Goal: Information Seeking & Learning: Learn about a topic

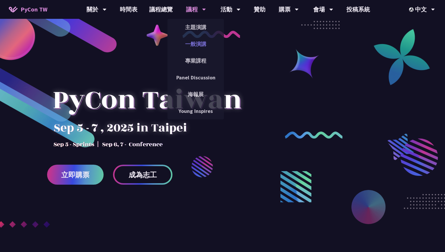
click at [193, 48] on link "一般演講" at bounding box center [195, 44] width 57 height 14
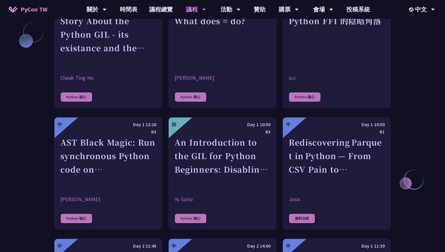
scroll to position [721, 0]
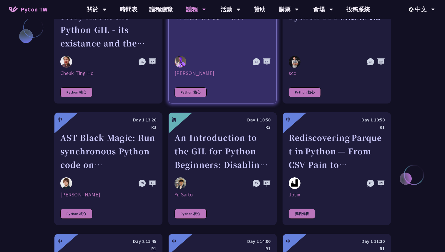
click at [205, 66] on div at bounding box center [208, 62] width 67 height 12
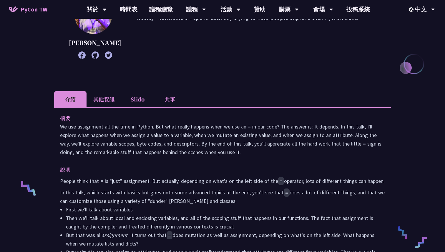
scroll to position [105, 0]
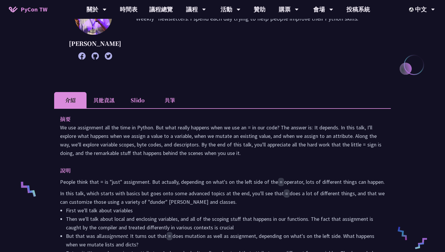
click at [137, 108] on li "Slido" at bounding box center [137, 100] width 32 height 16
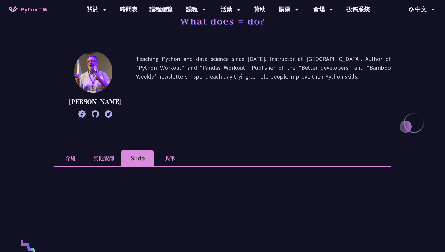
scroll to position [0, 0]
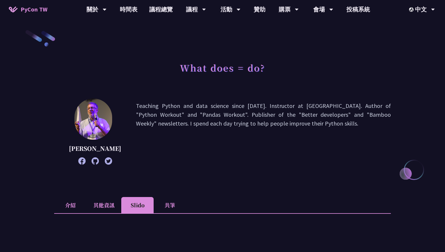
click at [37, 7] on span "PyCon TW" at bounding box center [34, 9] width 27 height 9
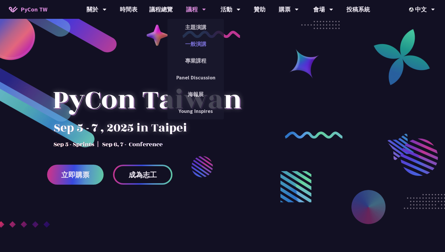
click at [197, 42] on link "一般演講" at bounding box center [195, 44] width 57 height 14
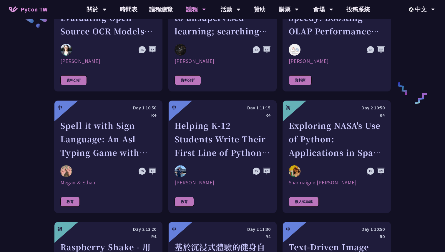
scroll to position [999, 0]
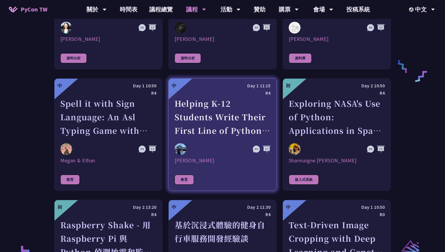
click at [217, 112] on div "Helping K-12 Students Write Their First Line of Python: Building a Game-Based L…" at bounding box center [223, 117] width 96 height 41
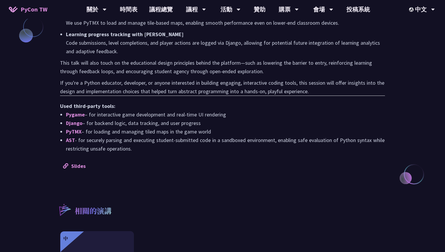
scroll to position [504, 0]
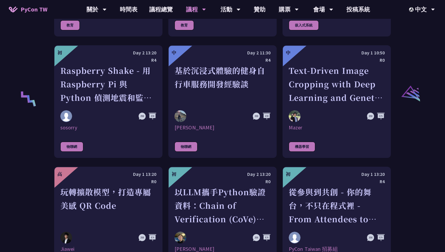
scroll to position [1112, 0]
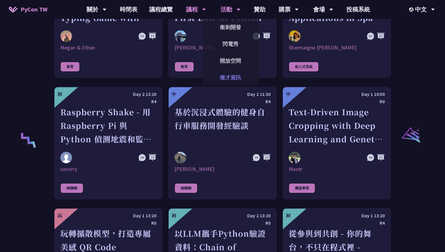
click at [237, 80] on link "徵才資訊" at bounding box center [230, 78] width 57 height 14
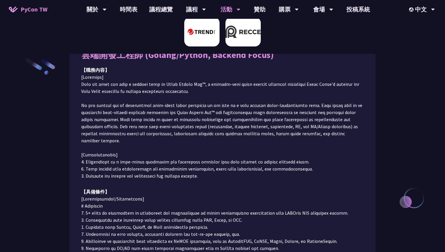
click at [244, 41] on img at bounding box center [242, 31] width 35 height 29
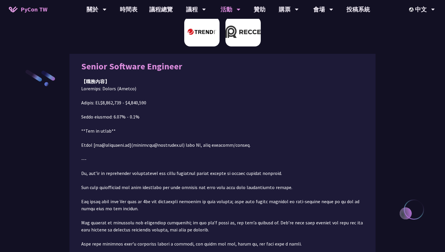
click at [214, 42] on img at bounding box center [201, 31] width 35 height 29
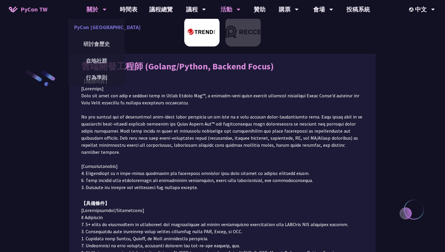
click at [97, 29] on link "PyCon [GEOGRAPHIC_DATA]" at bounding box center [96, 27] width 57 height 14
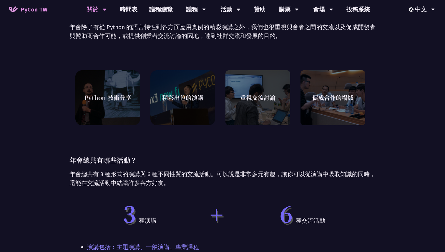
scroll to position [151, 0]
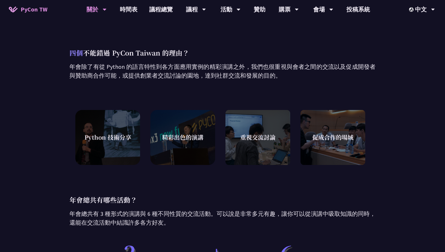
click at [34, 12] on span "PyCon TW" at bounding box center [34, 9] width 27 height 9
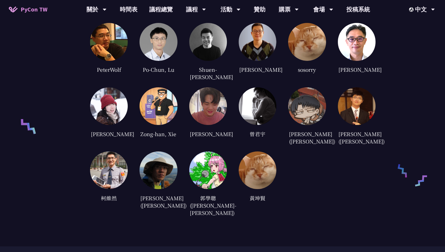
scroll to position [1542, 0]
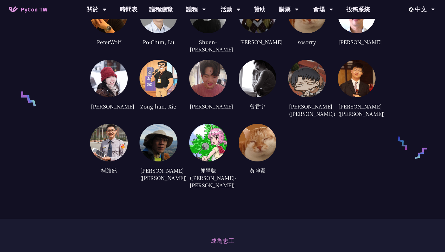
click at [244, 41] on div "candy02058912 [PERSON_NAME] ([PERSON_NAME]) [PERSON_NAME] [PERSON_NAME] JunWei …" at bounding box center [232, 28] width 285 height 323
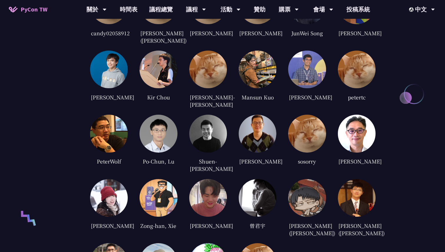
scroll to position [1428, 0]
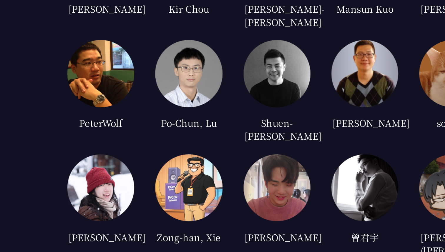
click at [115, 184] on img at bounding box center [109, 193] width 38 height 38
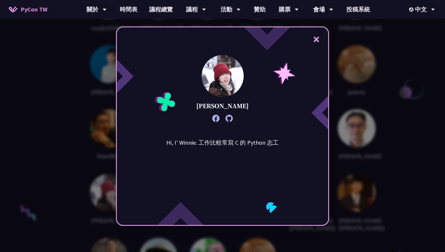
click at [83, 146] on div "× Winnie Ke Hi, I' Winnie. 工作比較常寫 C 的 Python 志工" at bounding box center [222, 126] width 445 height 252
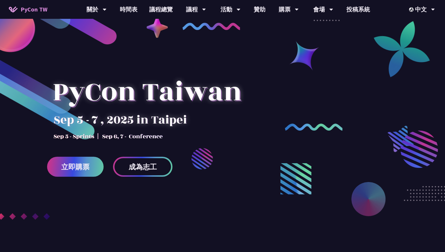
scroll to position [0, 0]
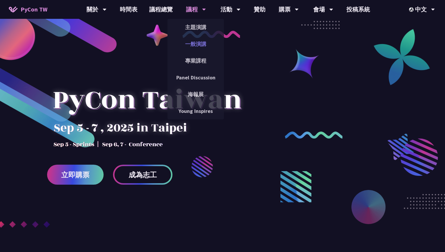
click at [197, 47] on link "一般演講" at bounding box center [195, 44] width 57 height 14
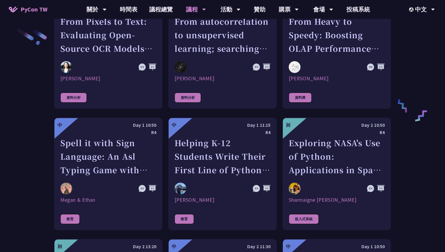
scroll to position [960, 0]
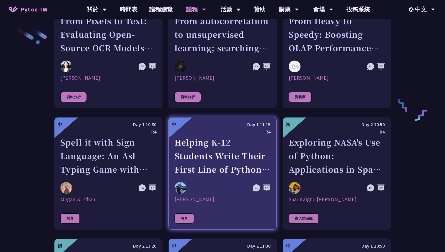
click at [219, 131] on div "R4" at bounding box center [223, 131] width 96 height 7
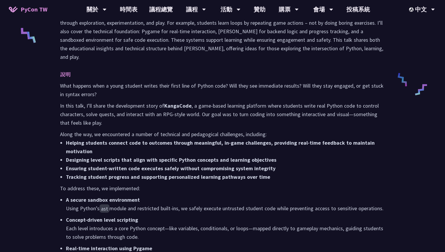
scroll to position [243, 0]
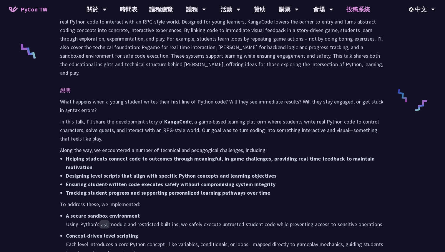
click at [359, 7] on link "投稿系統" at bounding box center [358, 9] width 35 height 19
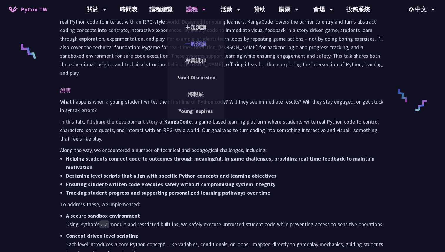
click at [202, 42] on link "一般演講" at bounding box center [195, 44] width 57 height 14
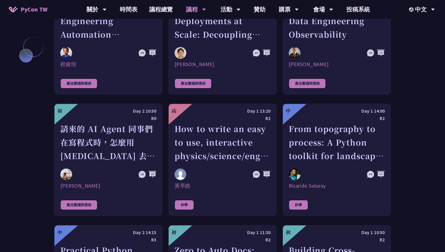
scroll to position [1384, 0]
